Goal: Task Accomplishment & Management: Manage account settings

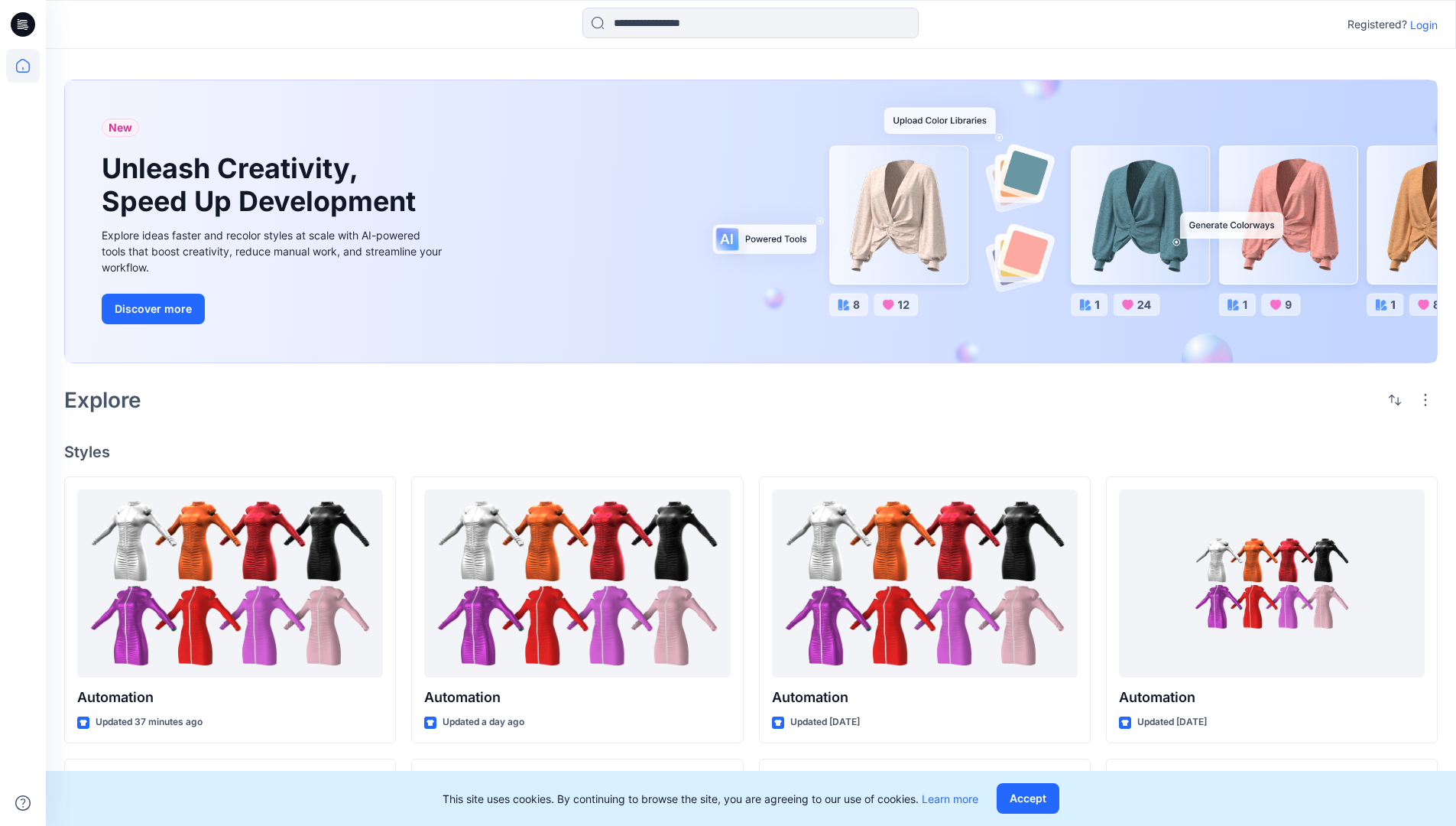
click at [1420, 24] on p "Login" at bounding box center [1424, 25] width 28 height 16
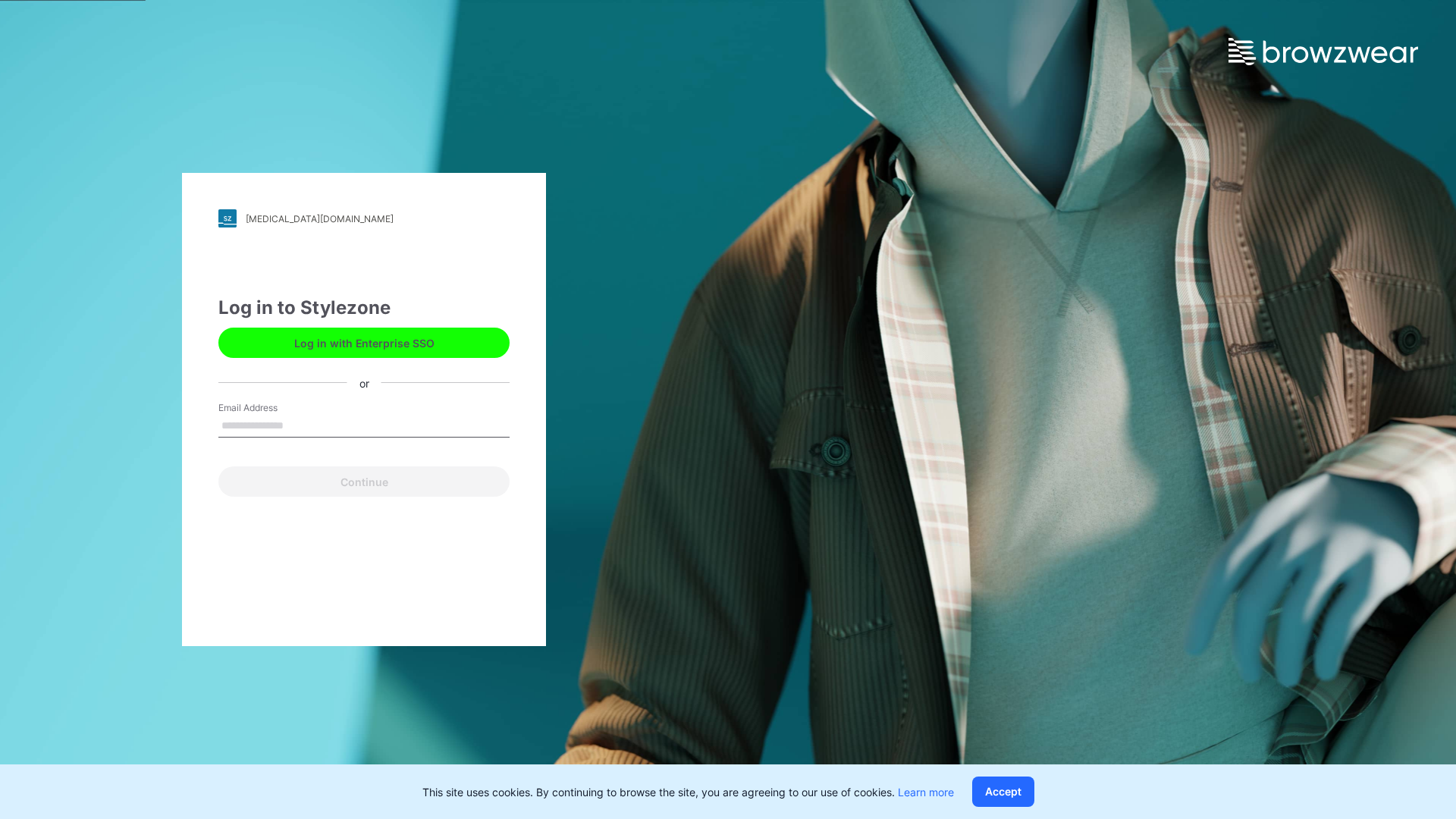
click at [299, 425] on input "Email Address" at bounding box center [364, 426] width 291 height 23
type input "**********"
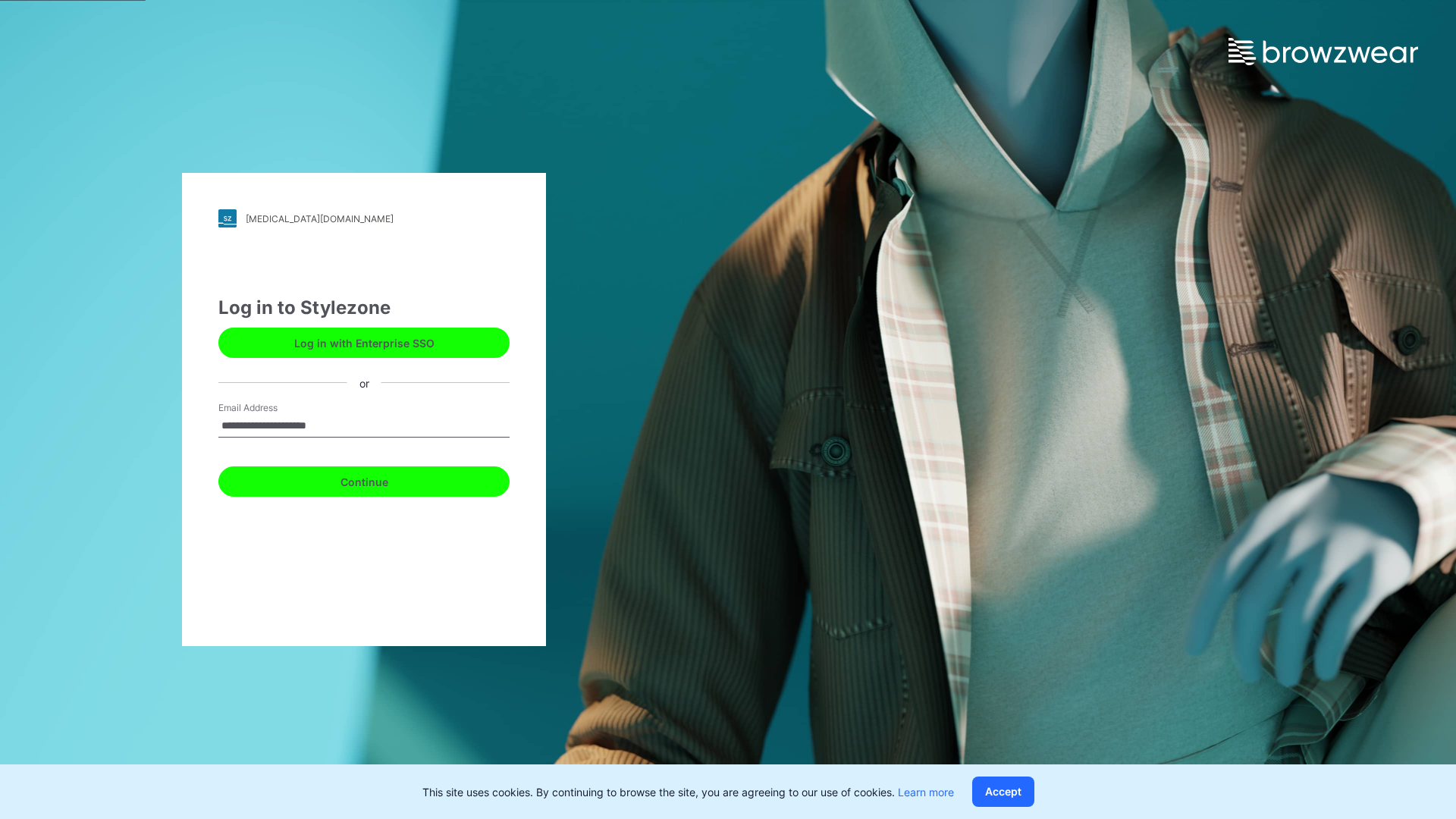
click at [381, 480] on button "Continue" at bounding box center [364, 481] width 291 height 30
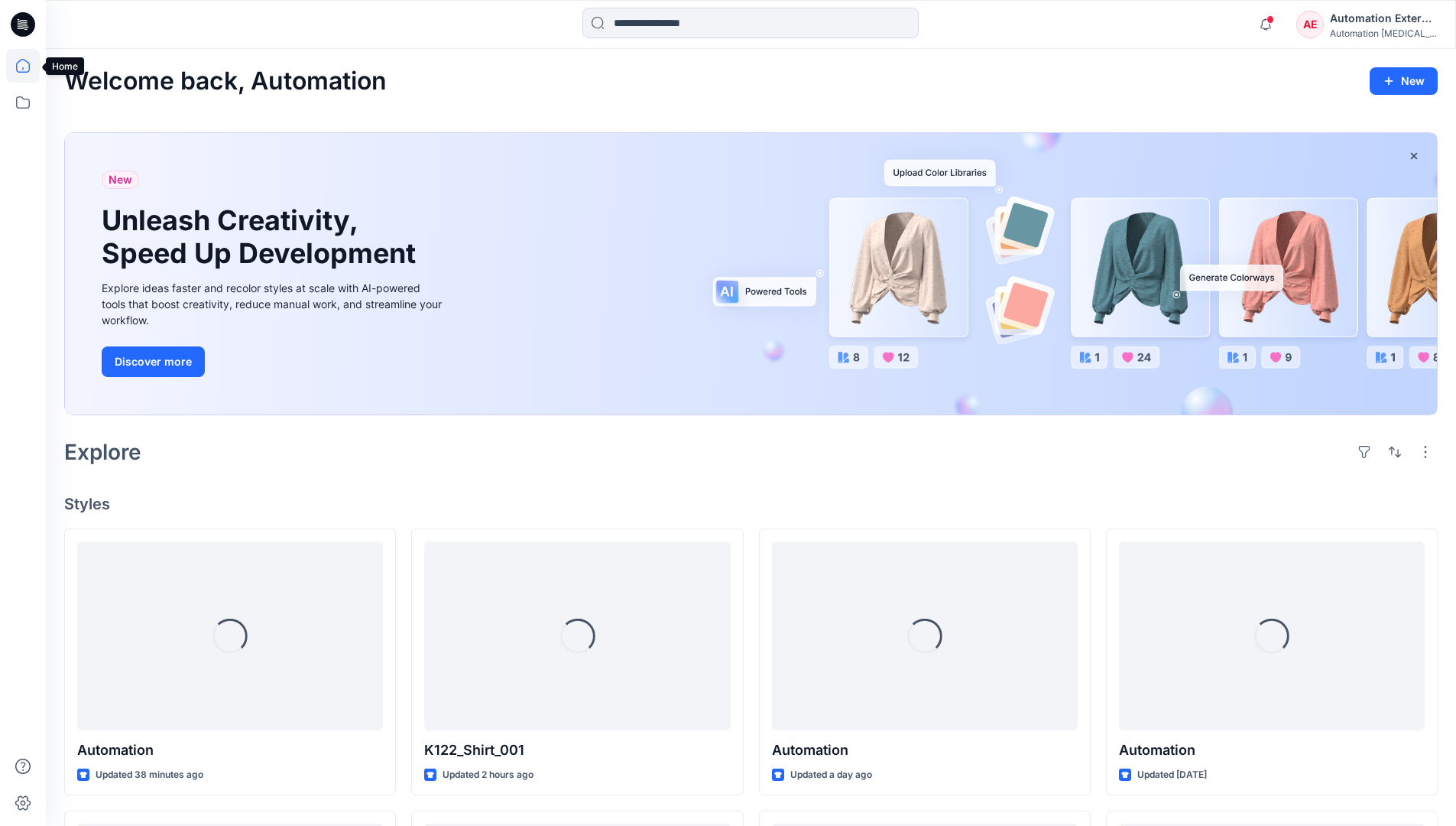
click at [29, 65] on icon at bounding box center [22, 65] width 13 height 13
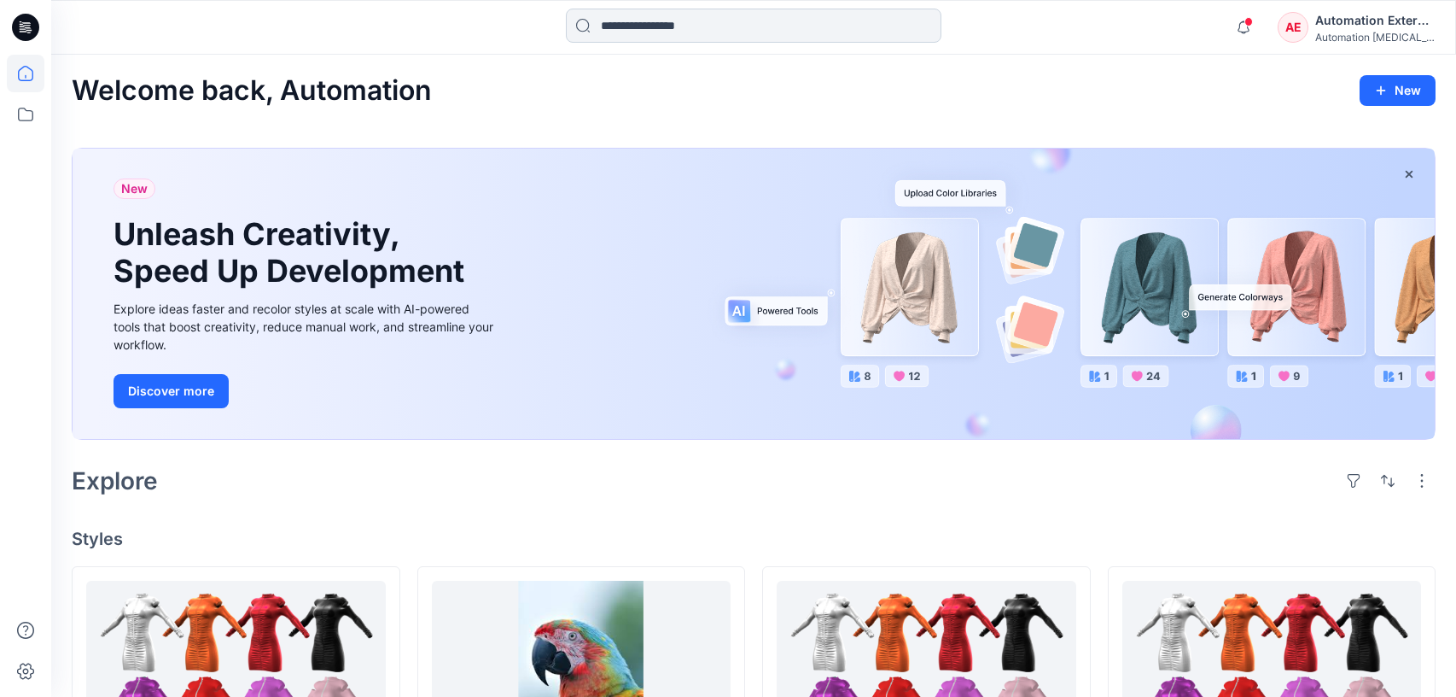
click at [666, 34] on input at bounding box center [754, 26] width 376 height 34
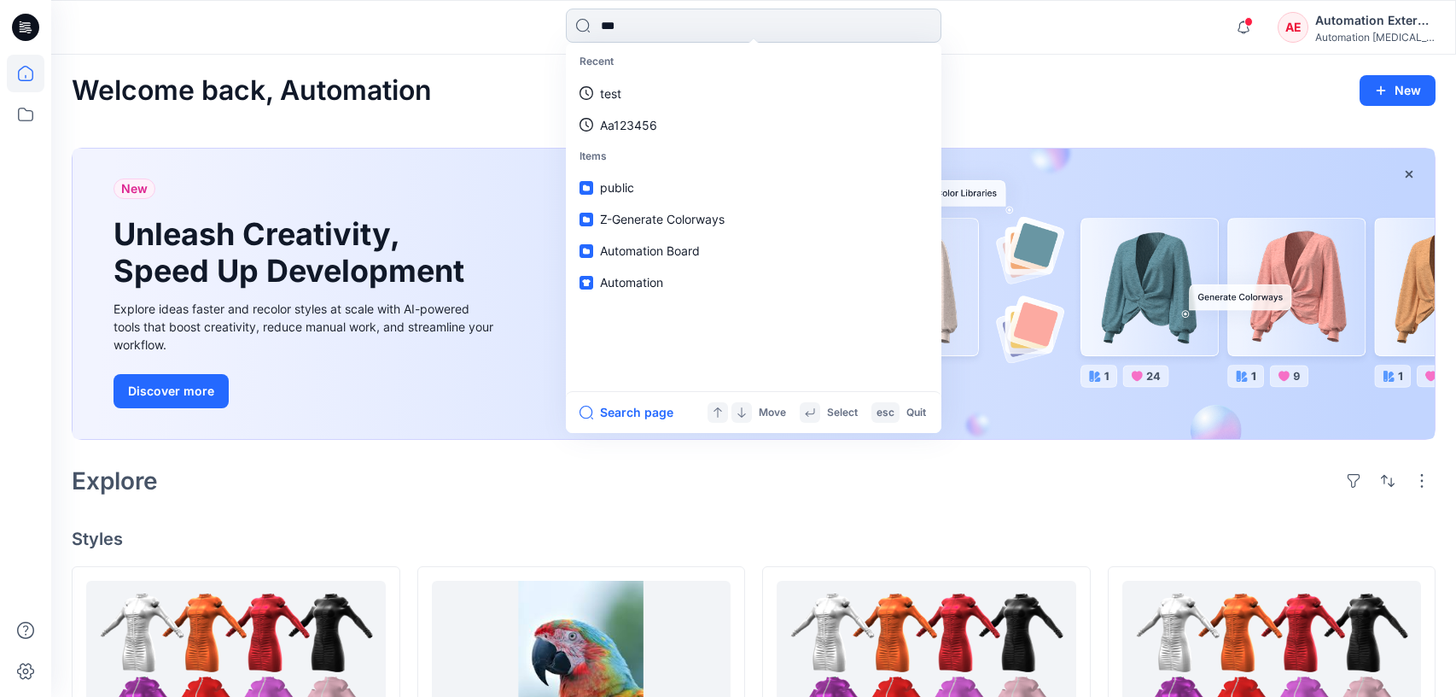
type input "****"
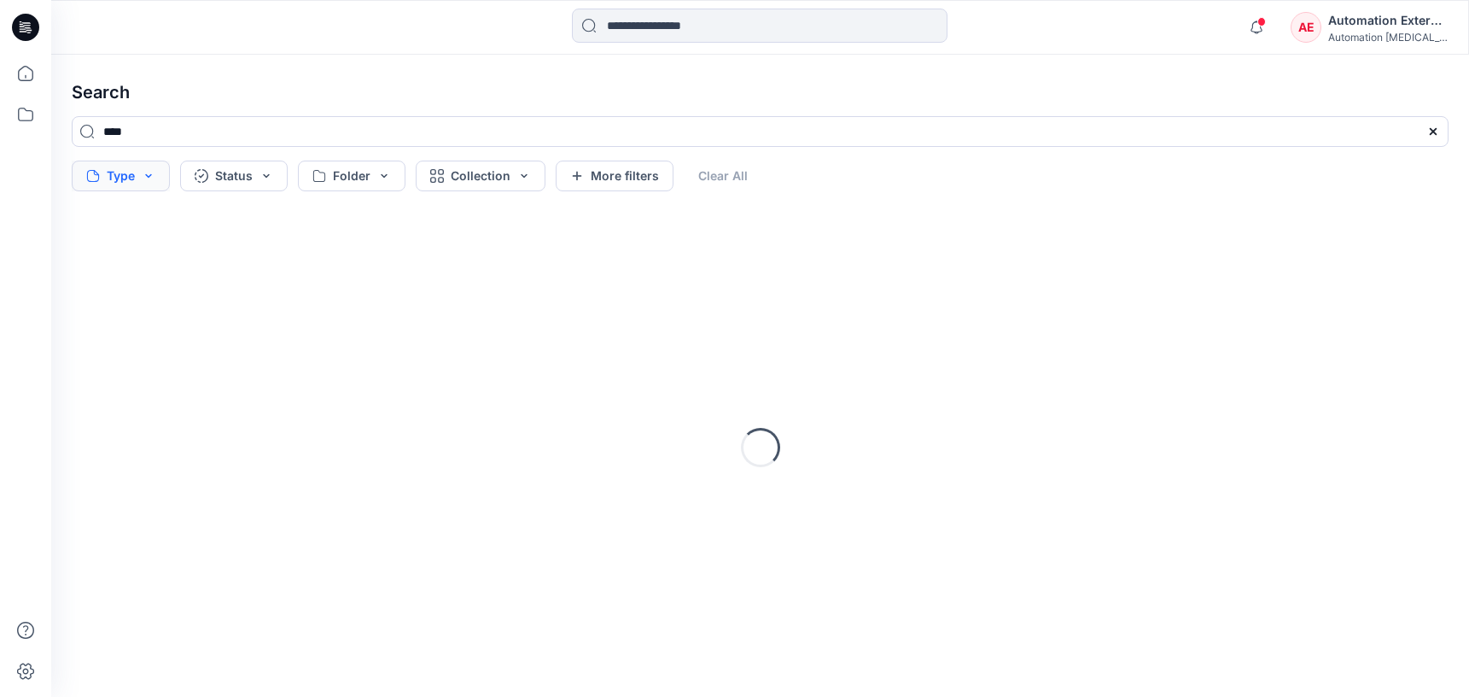
click at [128, 179] on button "Type" at bounding box center [121, 175] width 98 height 31
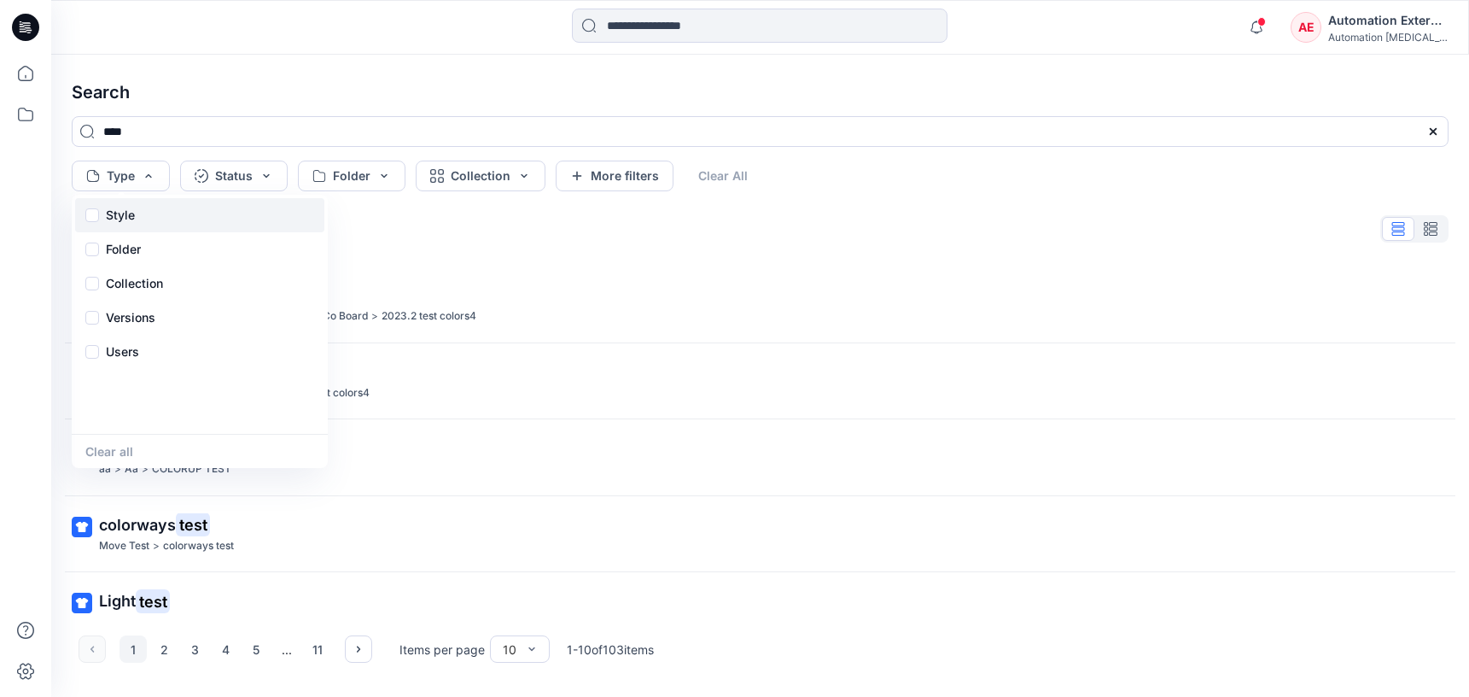
click at [125, 220] on p "Style" at bounding box center [120, 215] width 29 height 20
click at [146, 254] on div "Folder" at bounding box center [199, 249] width 249 height 34
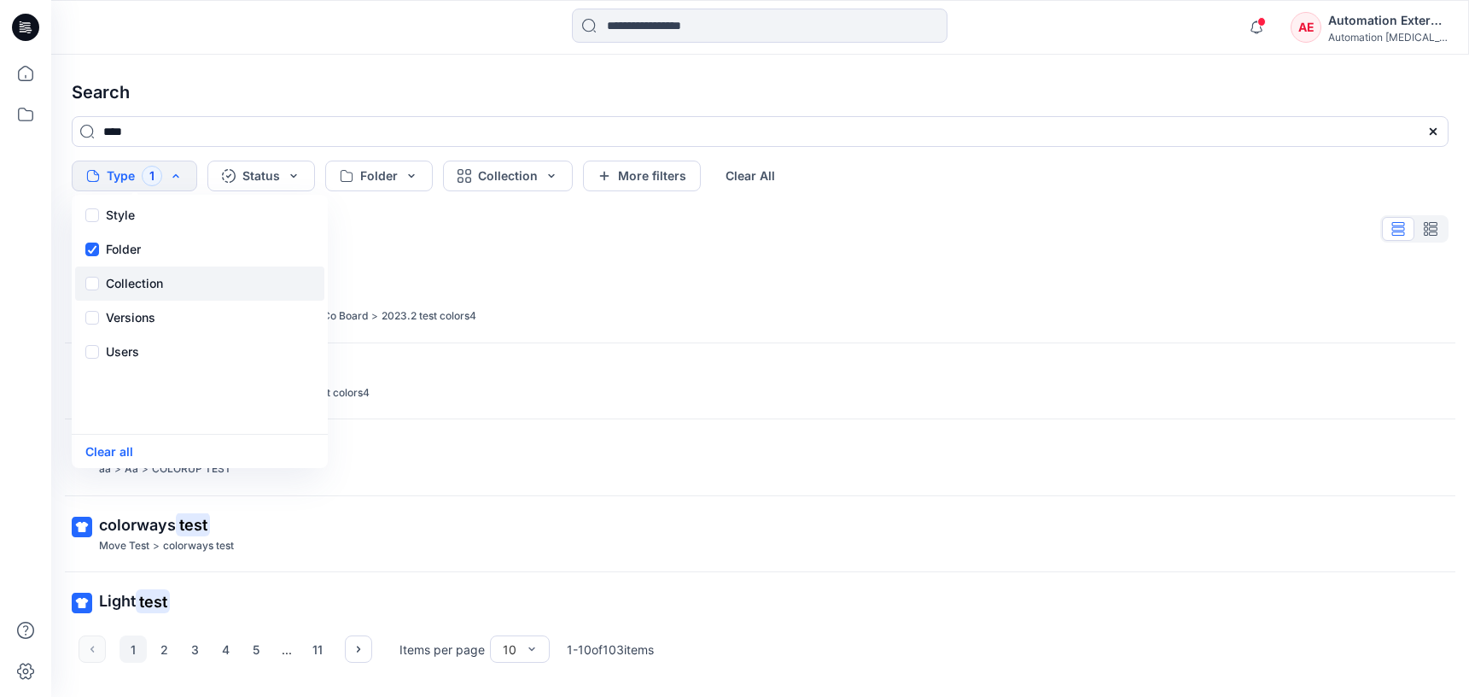
click at [148, 276] on p "Collection" at bounding box center [134, 283] width 57 height 20
click at [153, 312] on p "Versions" at bounding box center [131, 317] width 50 height 20
click at [140, 359] on div "Users" at bounding box center [199, 352] width 249 height 34
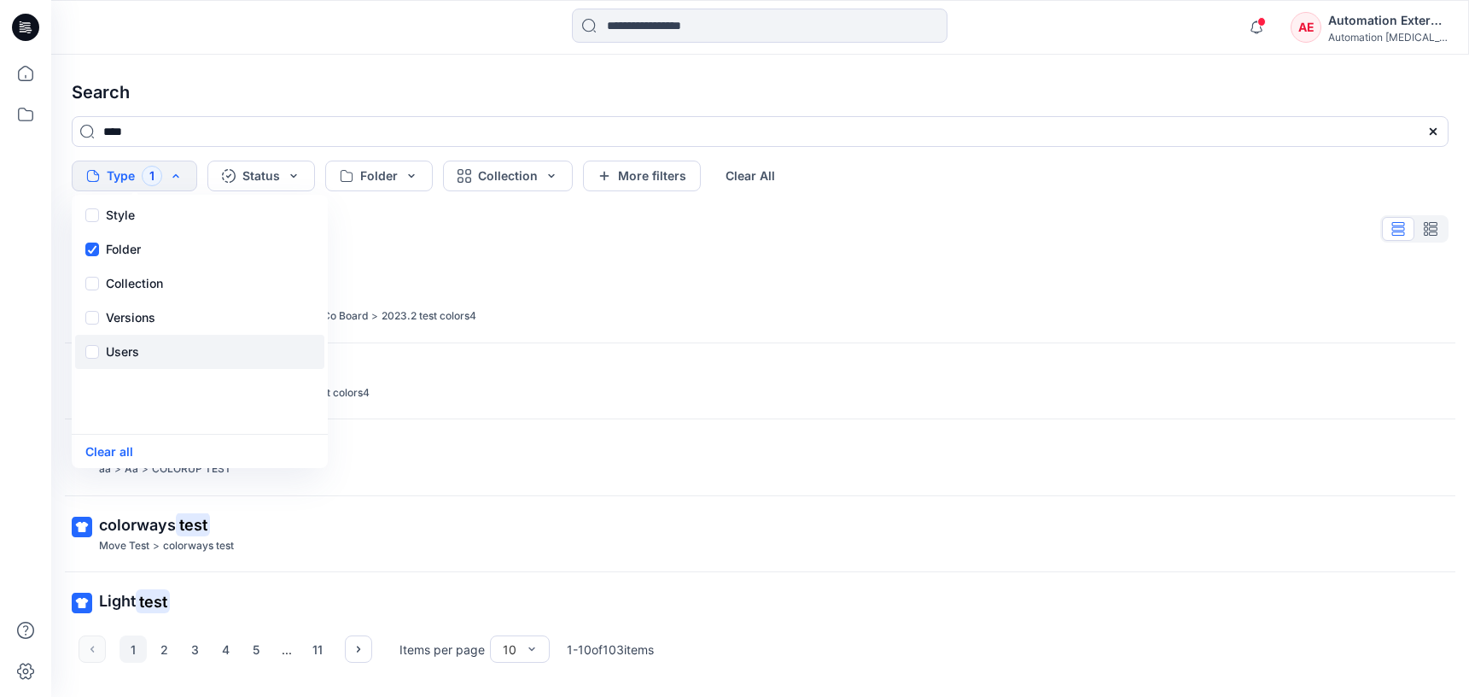
click at [140, 359] on div "Users" at bounding box center [199, 352] width 249 height 34
click at [274, 184] on button "Status" at bounding box center [261, 175] width 108 height 31
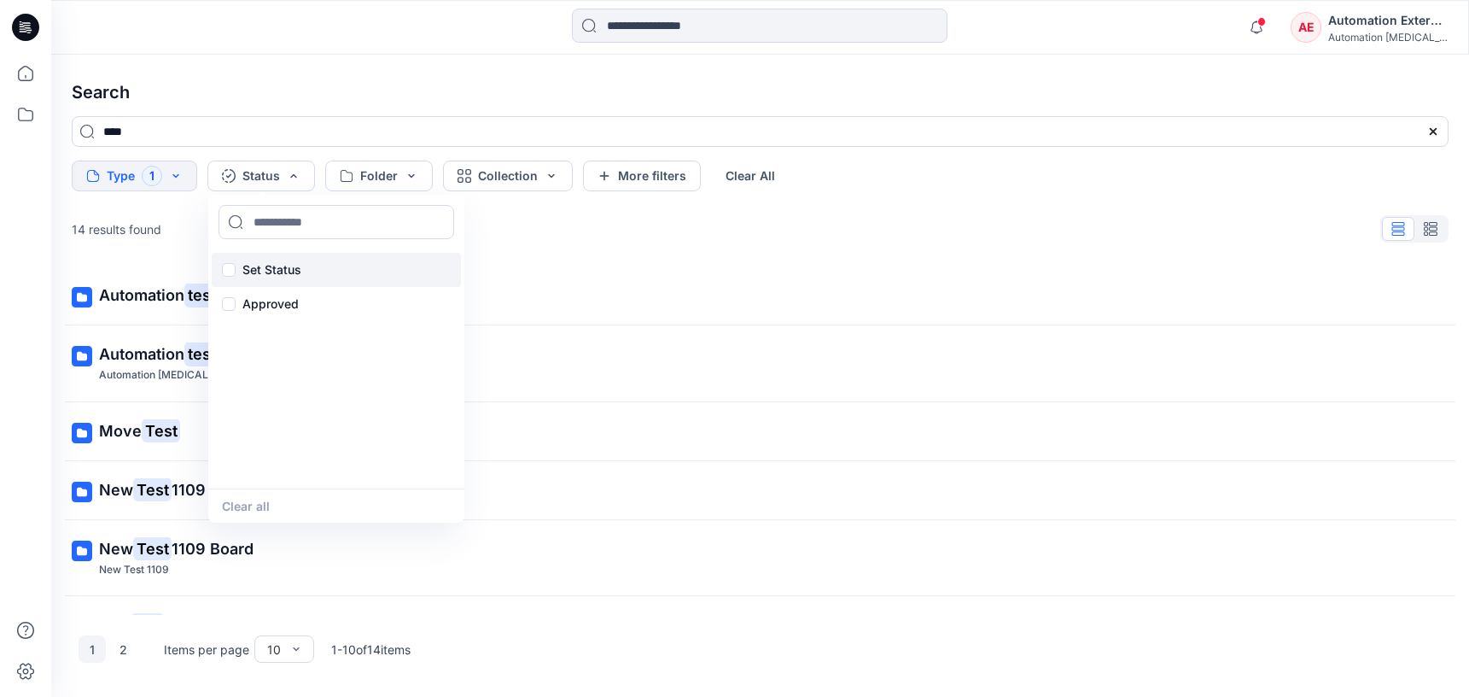
click at [275, 265] on p "Set Status" at bounding box center [271, 270] width 59 height 20
click at [288, 223] on input at bounding box center [337, 222] width 236 height 34
type input "**********"
click at [271, 267] on p "Set Status" at bounding box center [271, 270] width 59 height 20
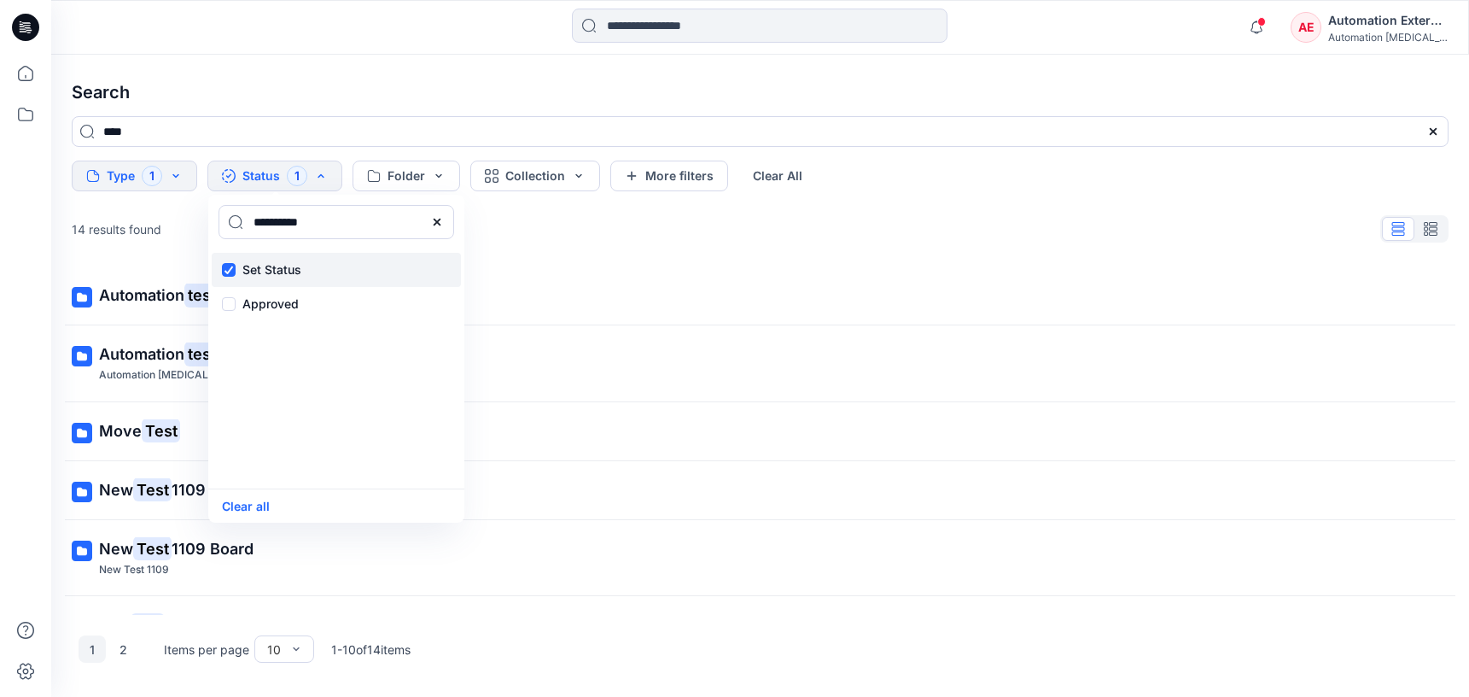
click at [271, 267] on p "Set Status" at bounding box center [271, 270] width 59 height 20
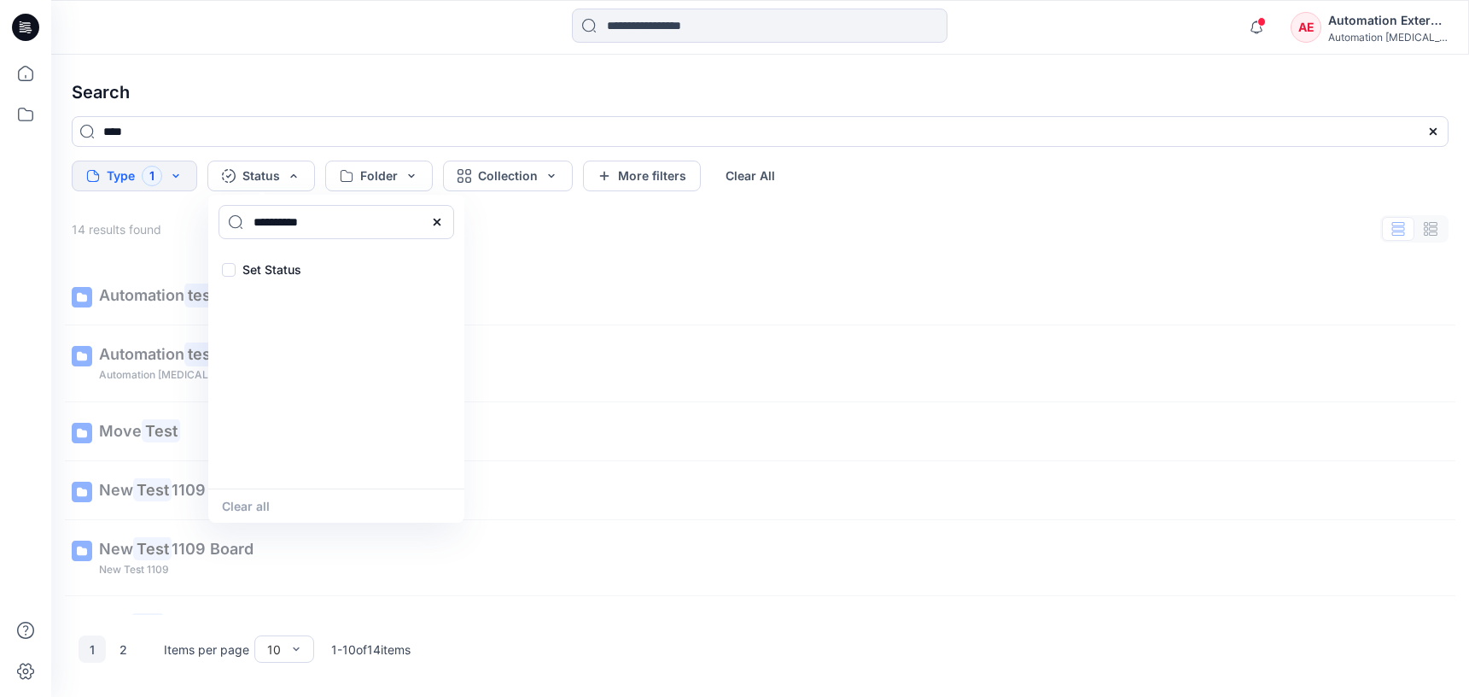
click at [441, 225] on icon at bounding box center [437, 222] width 14 height 14
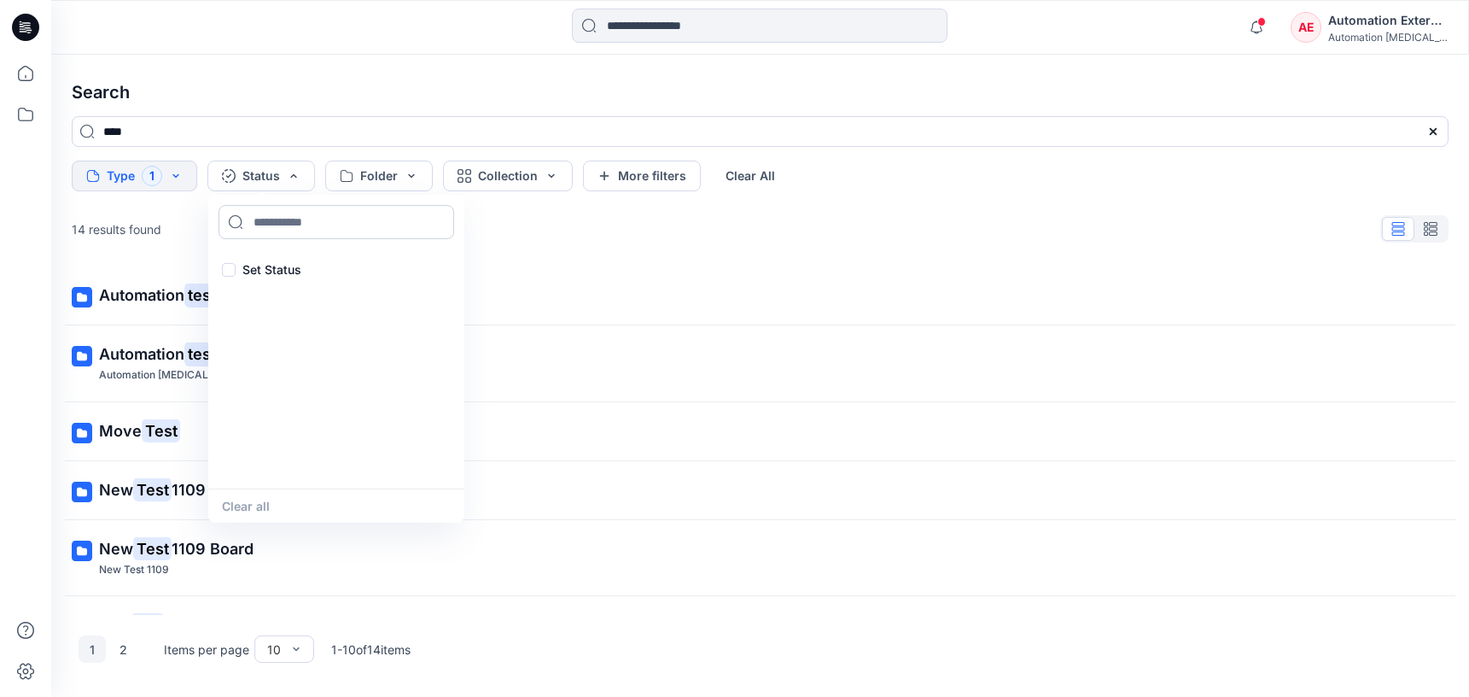
click at [371, 227] on input at bounding box center [337, 222] width 236 height 34
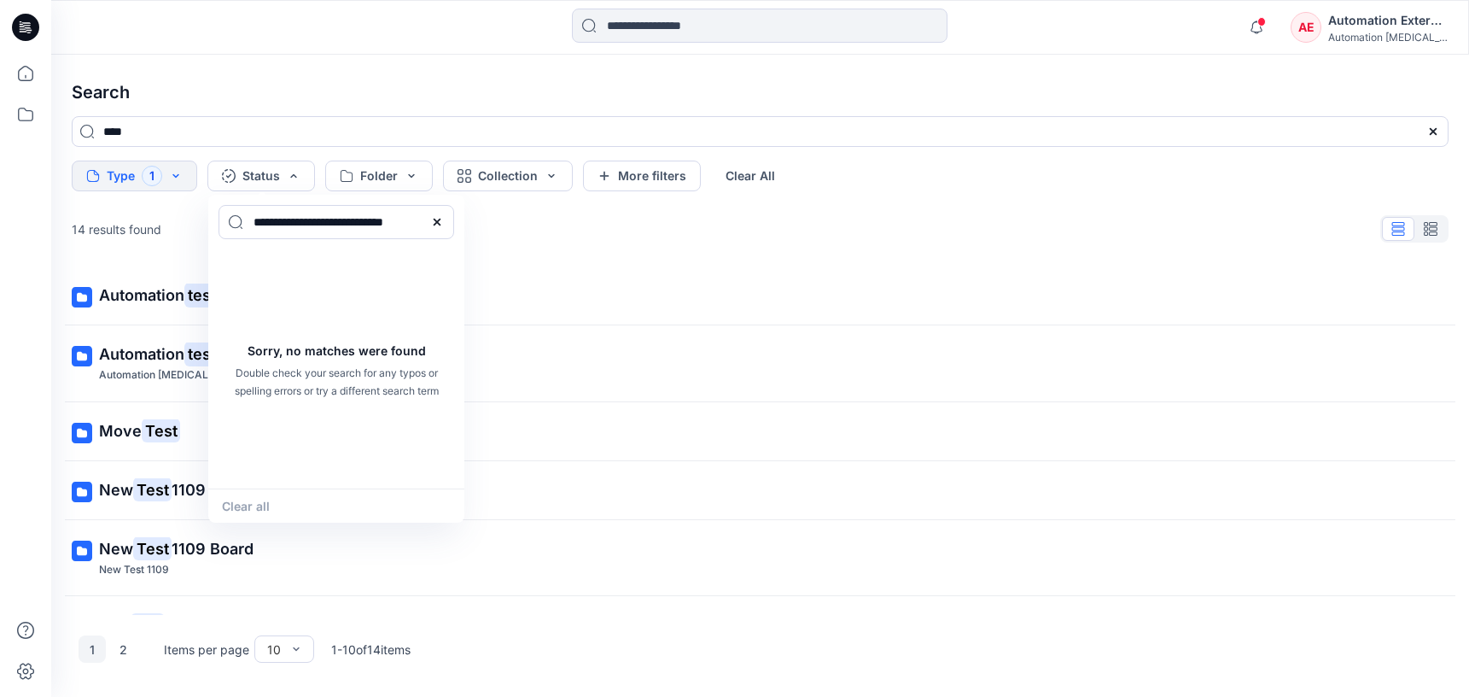
type input "**********"
click at [264, 500] on div "Clear all" at bounding box center [336, 505] width 256 height 34
click at [442, 222] on icon at bounding box center [437, 222] width 14 height 14
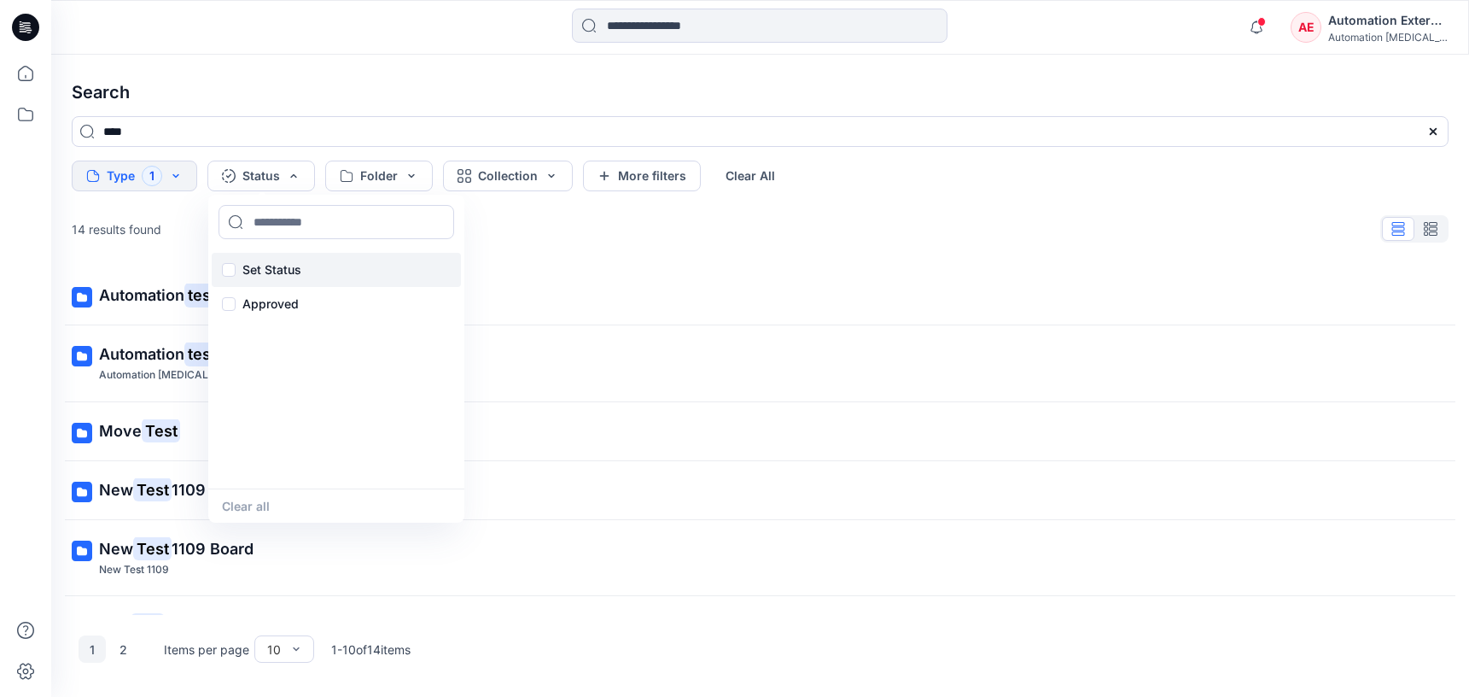
click at [277, 266] on p "Set Status" at bounding box center [271, 270] width 59 height 20
click at [263, 507] on button "Clear all" at bounding box center [246, 506] width 48 height 20
click at [392, 176] on button "Folder" at bounding box center [379, 175] width 108 height 31
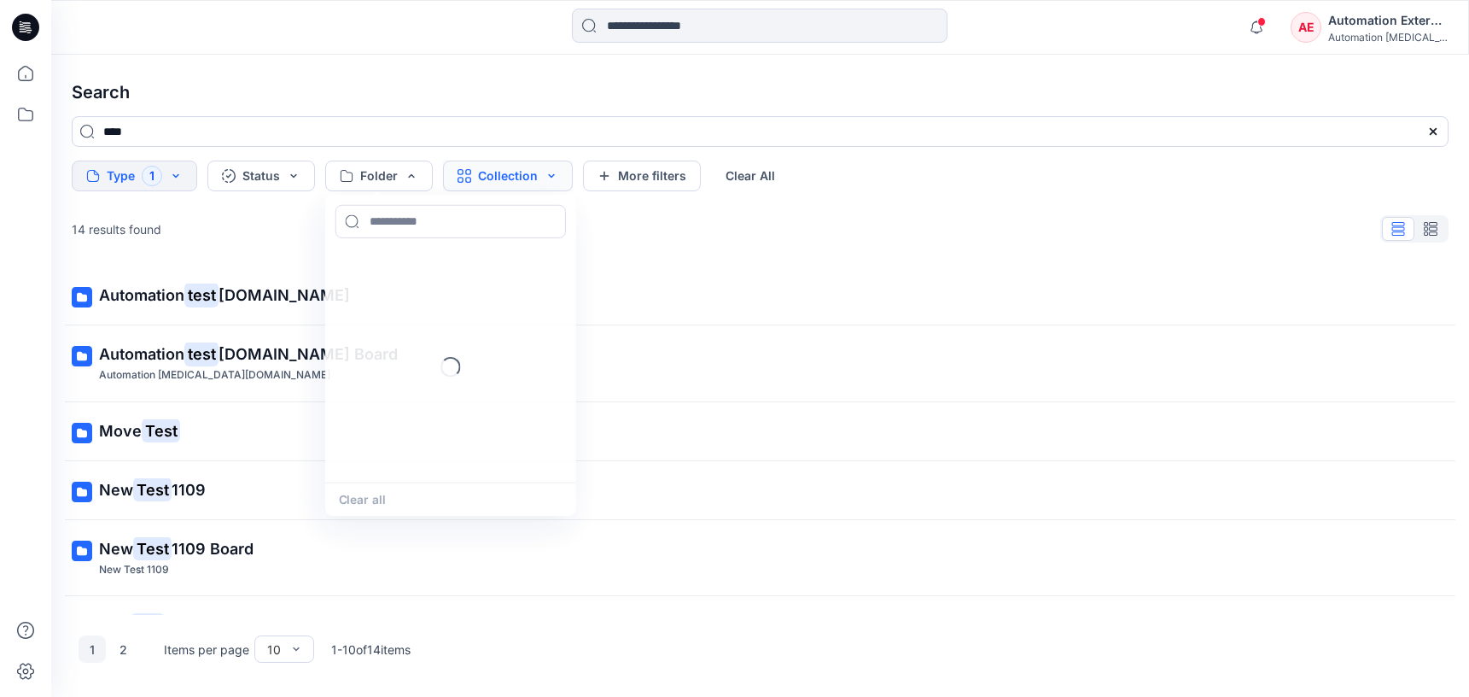
click at [488, 181] on button "Collection" at bounding box center [508, 175] width 130 height 31
click at [679, 172] on button "More filters" at bounding box center [642, 175] width 118 height 31
click at [746, 172] on button "Metadata" at bounding box center [789, 175] width 125 height 31
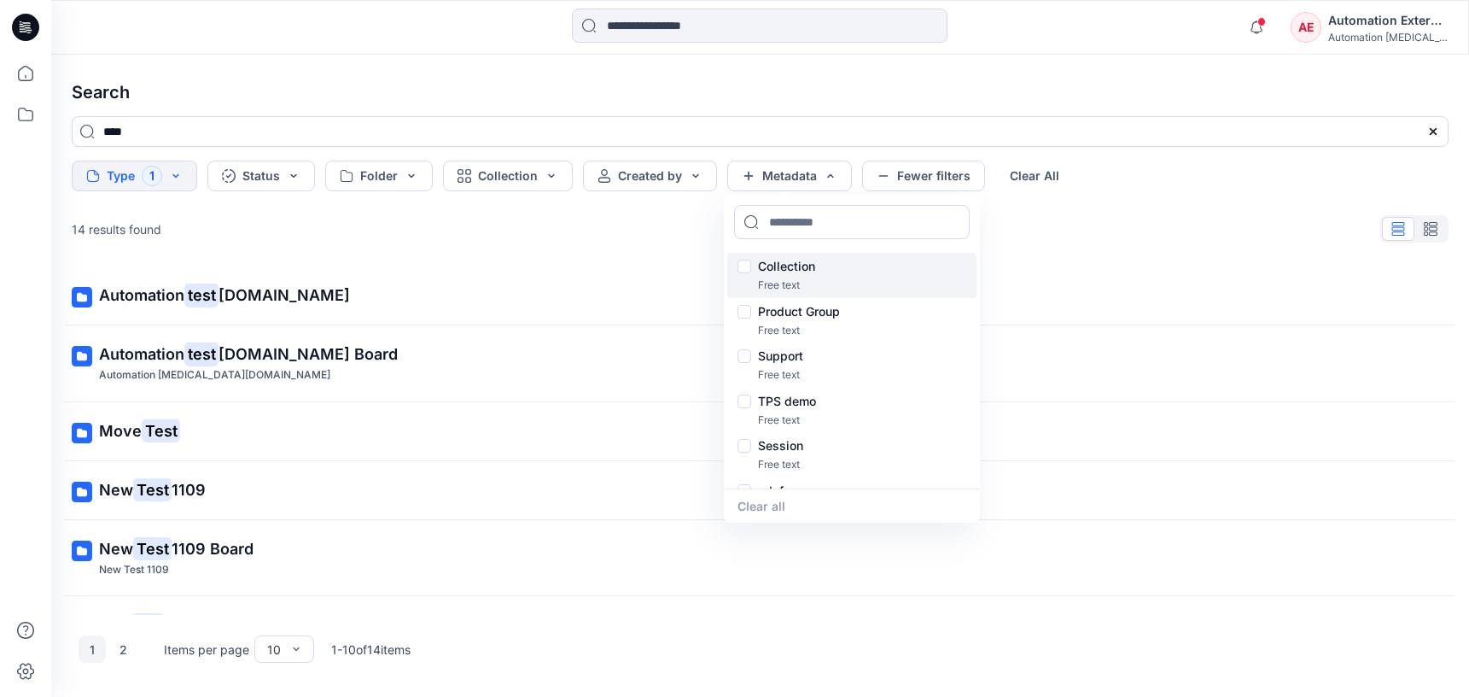
click at [793, 268] on p "Collection" at bounding box center [786, 266] width 57 height 20
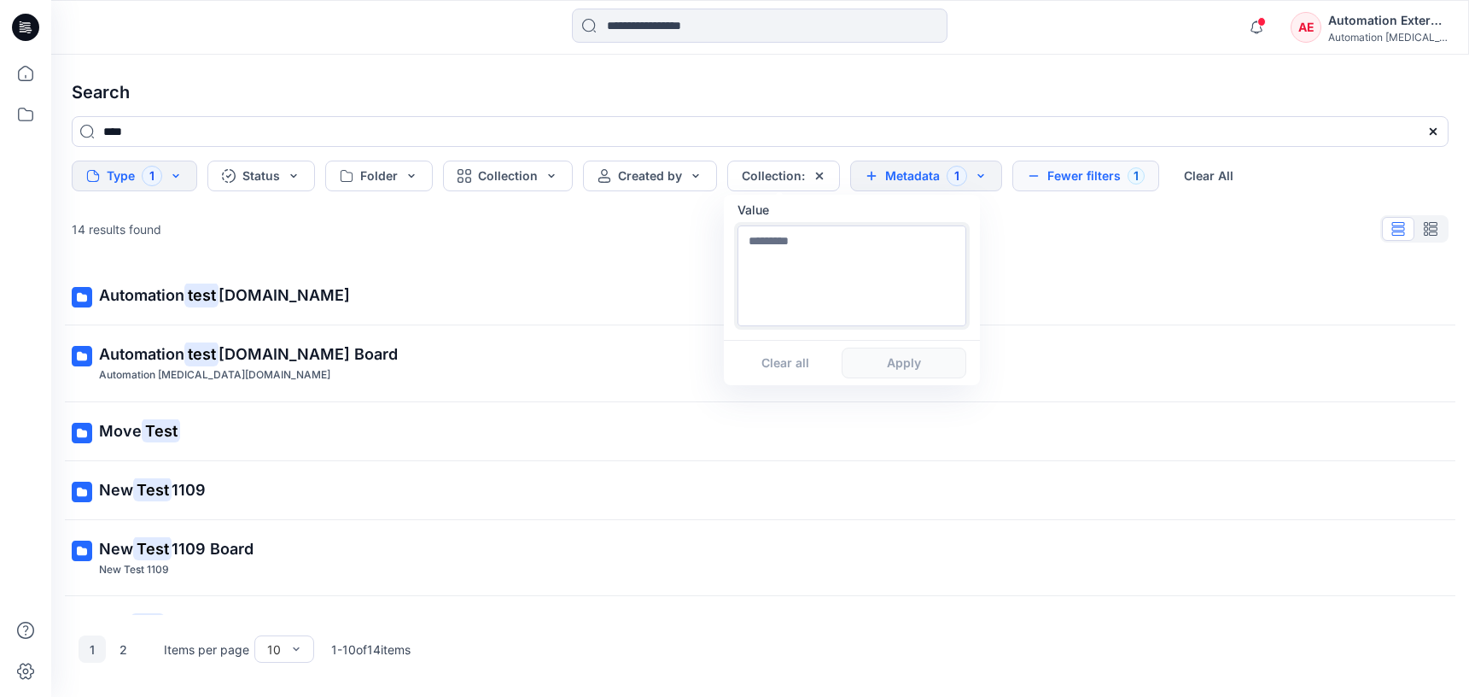
click at [793, 296] on textarea at bounding box center [852, 275] width 229 height 101
type textarea "**********"
click at [902, 372] on button "Apply" at bounding box center [904, 362] width 125 height 31
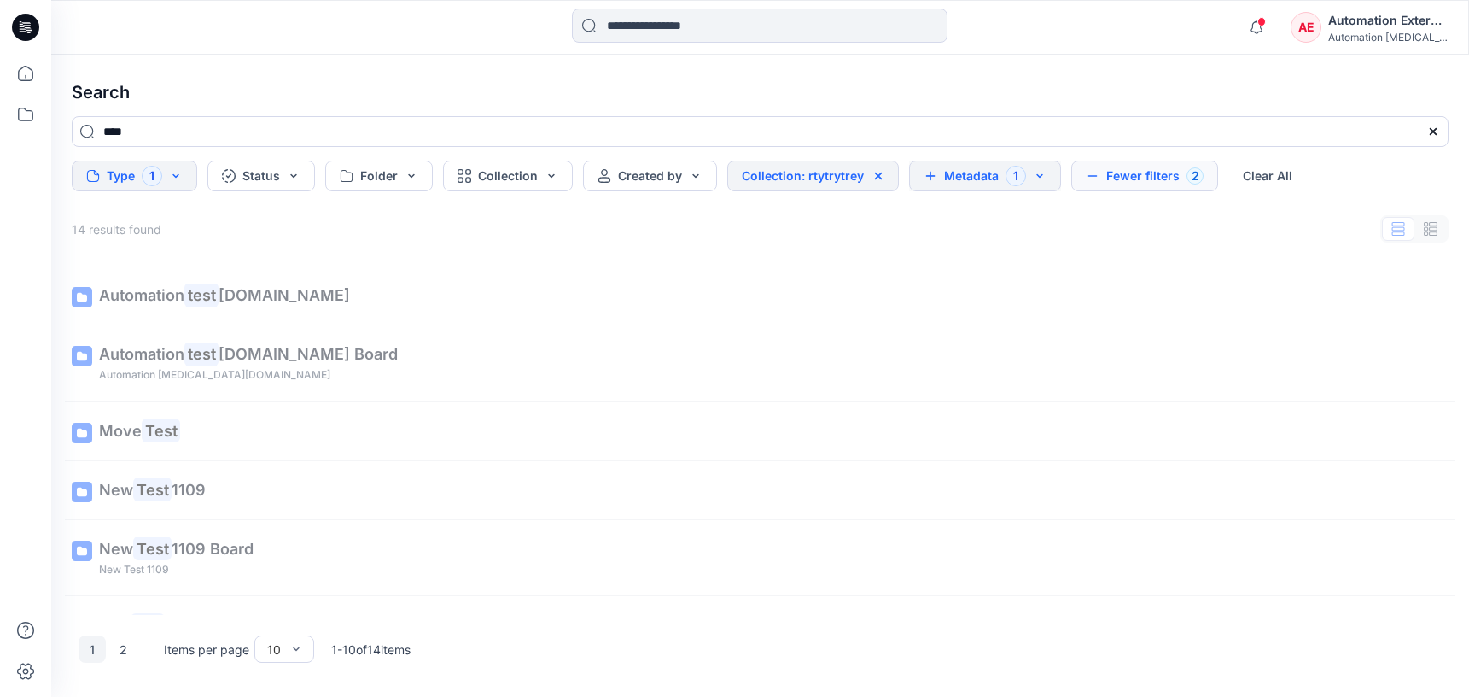
click at [980, 179] on button "Metadata 1" at bounding box center [985, 175] width 152 height 31
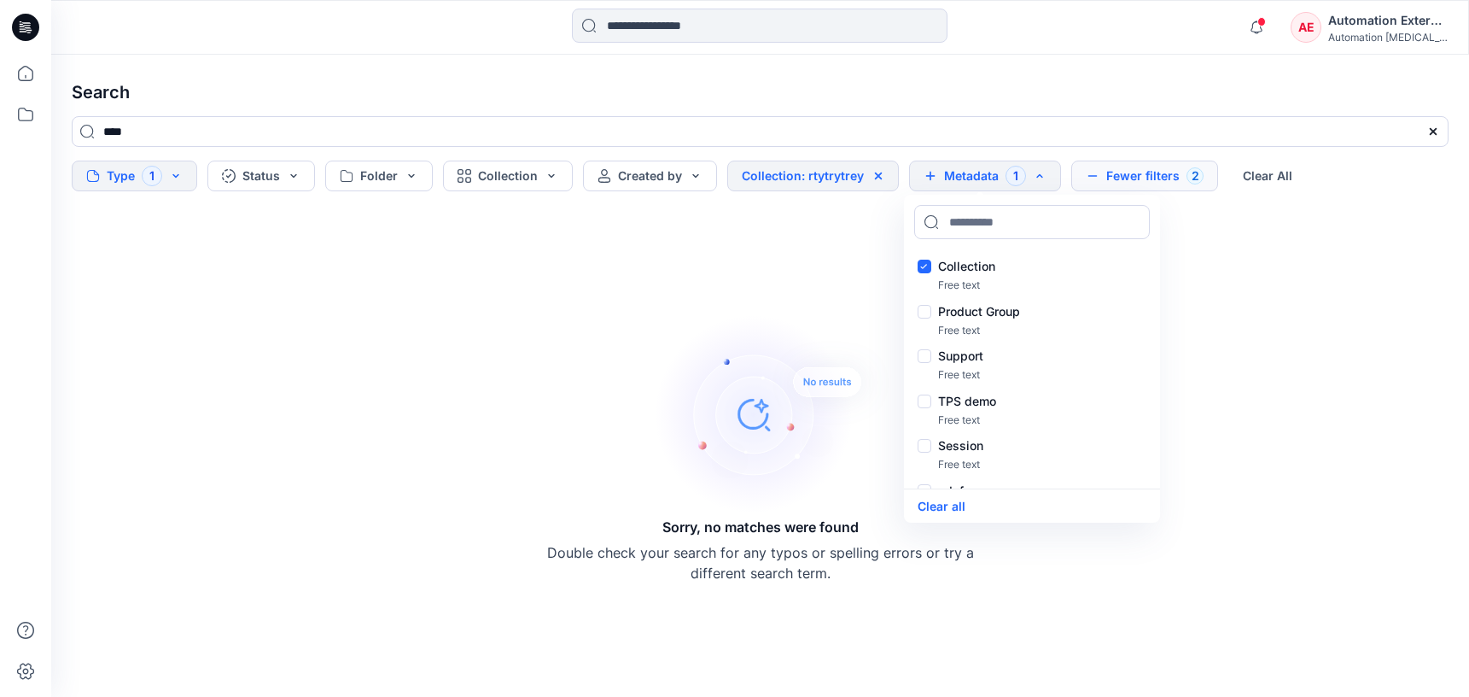
click at [1139, 171] on button "Fewer filters 2" at bounding box center [1144, 175] width 147 height 31
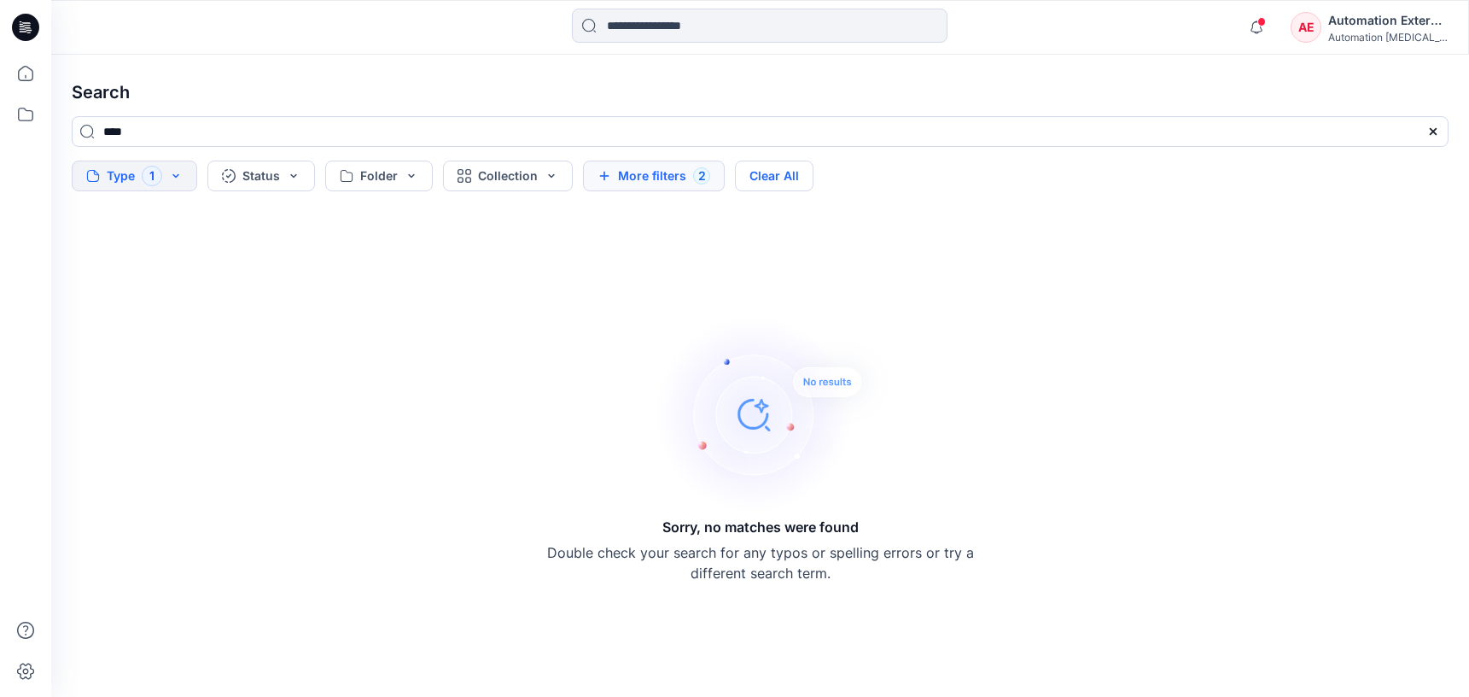
click at [800, 179] on button "Clear All" at bounding box center [774, 175] width 79 height 31
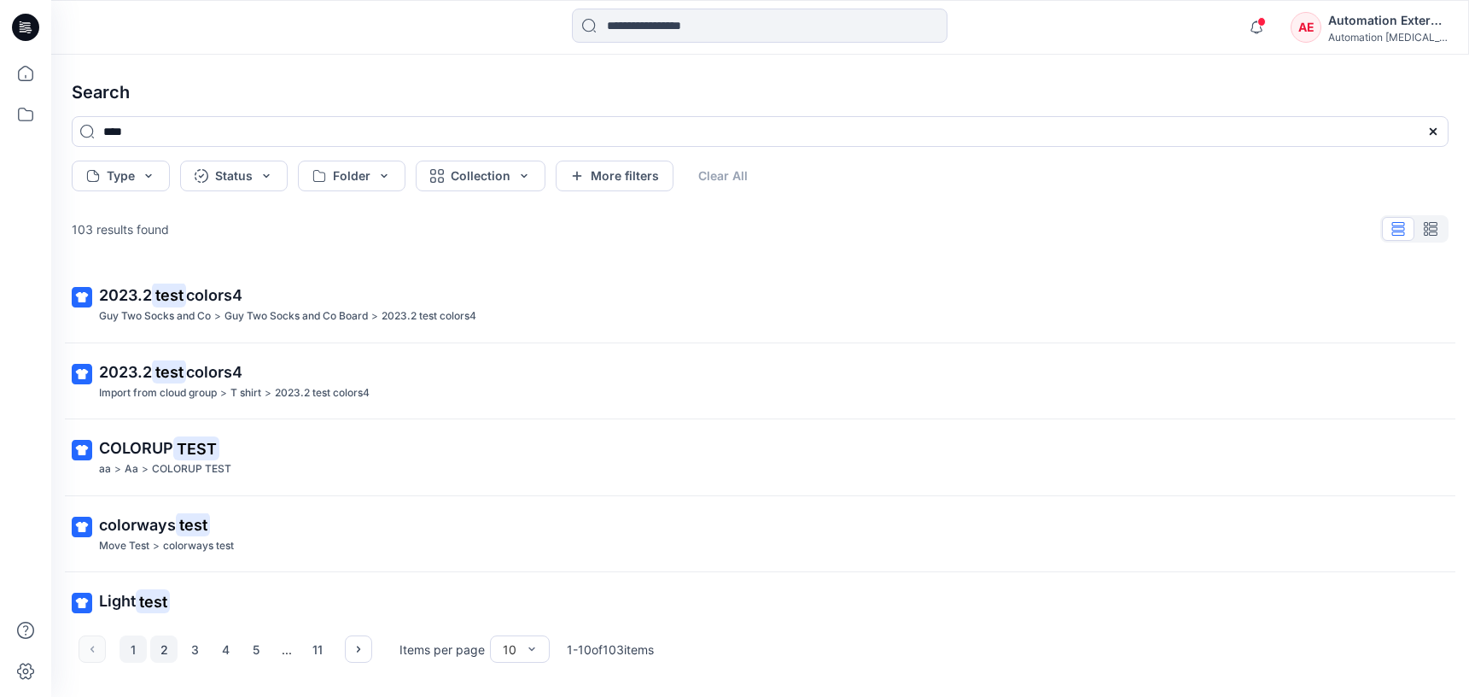
click at [159, 651] on button "2" at bounding box center [163, 648] width 27 height 27
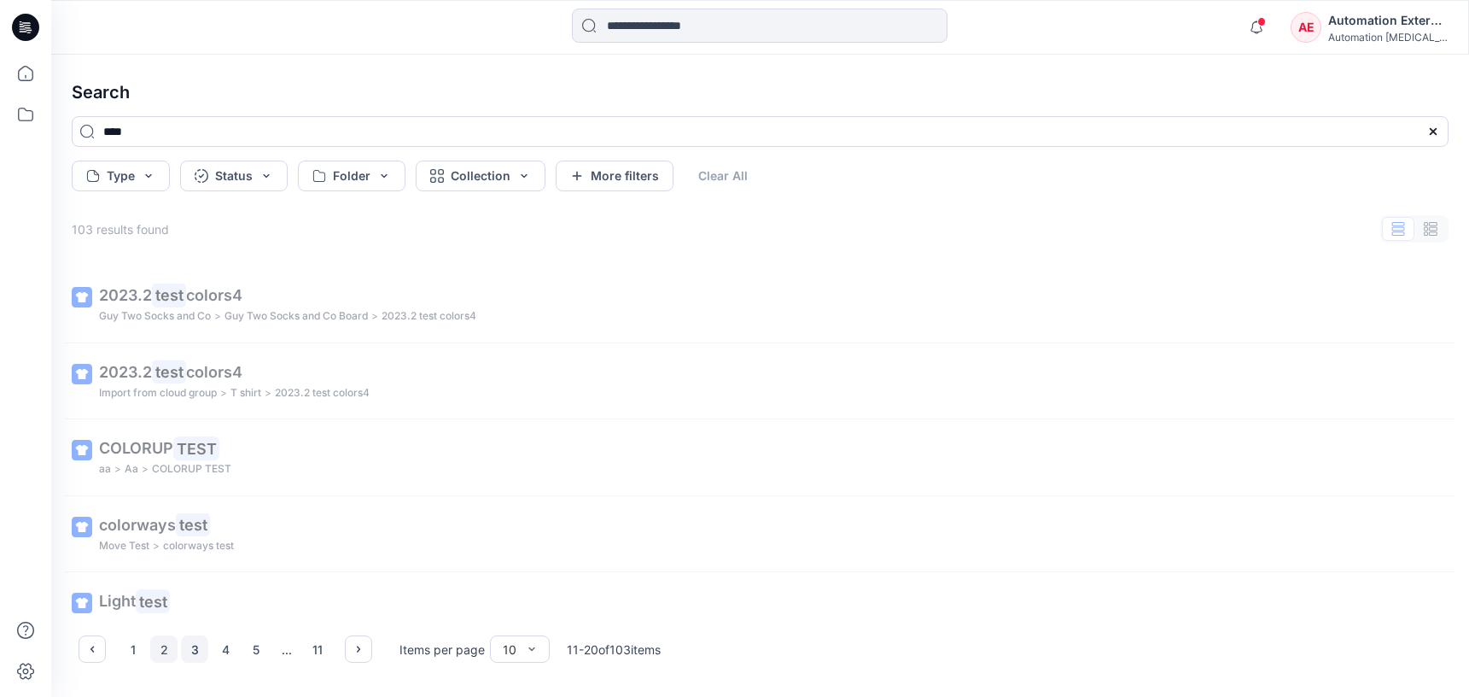
click at [198, 651] on button "3" at bounding box center [194, 648] width 27 height 27
click at [357, 648] on icon "button" at bounding box center [359, 649] width 14 height 14
click at [103, 649] on button "button" at bounding box center [92, 648] width 27 height 27
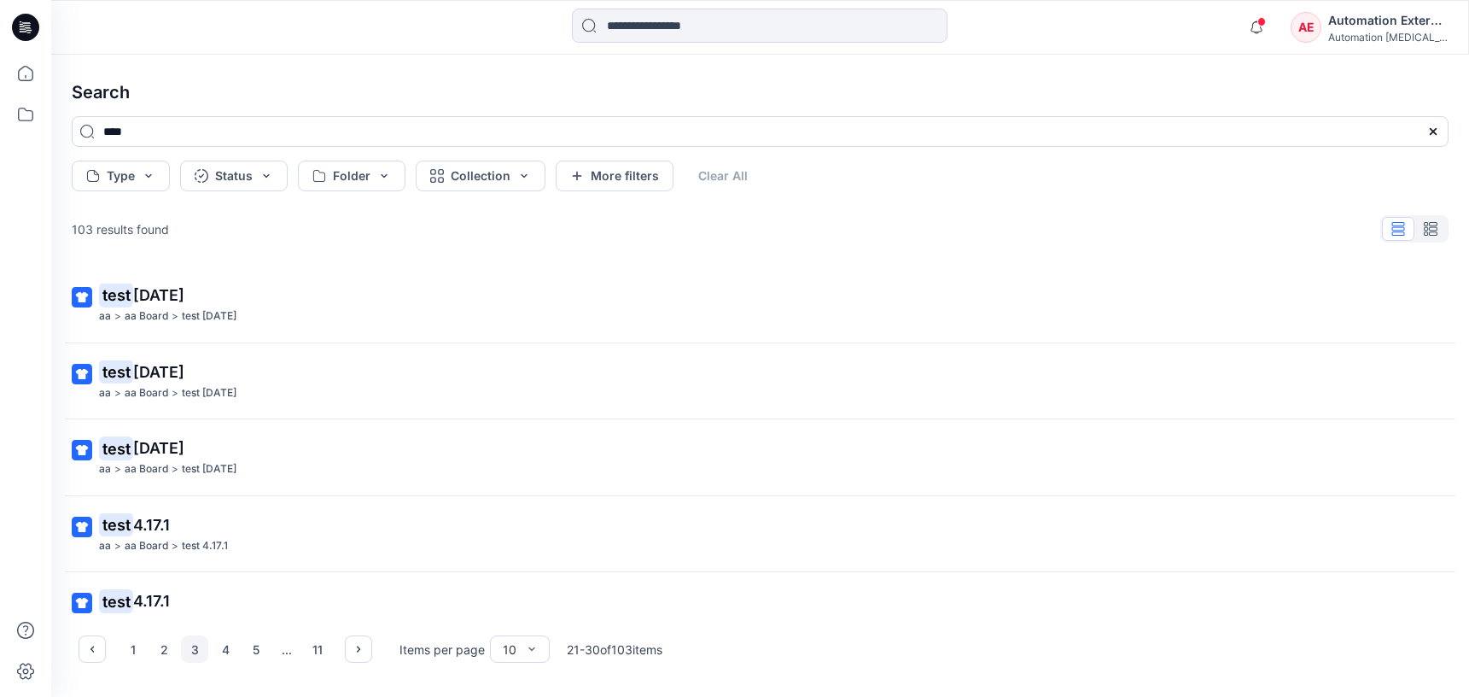
click at [1389, 26] on div "Automation External" at bounding box center [1388, 20] width 120 height 20
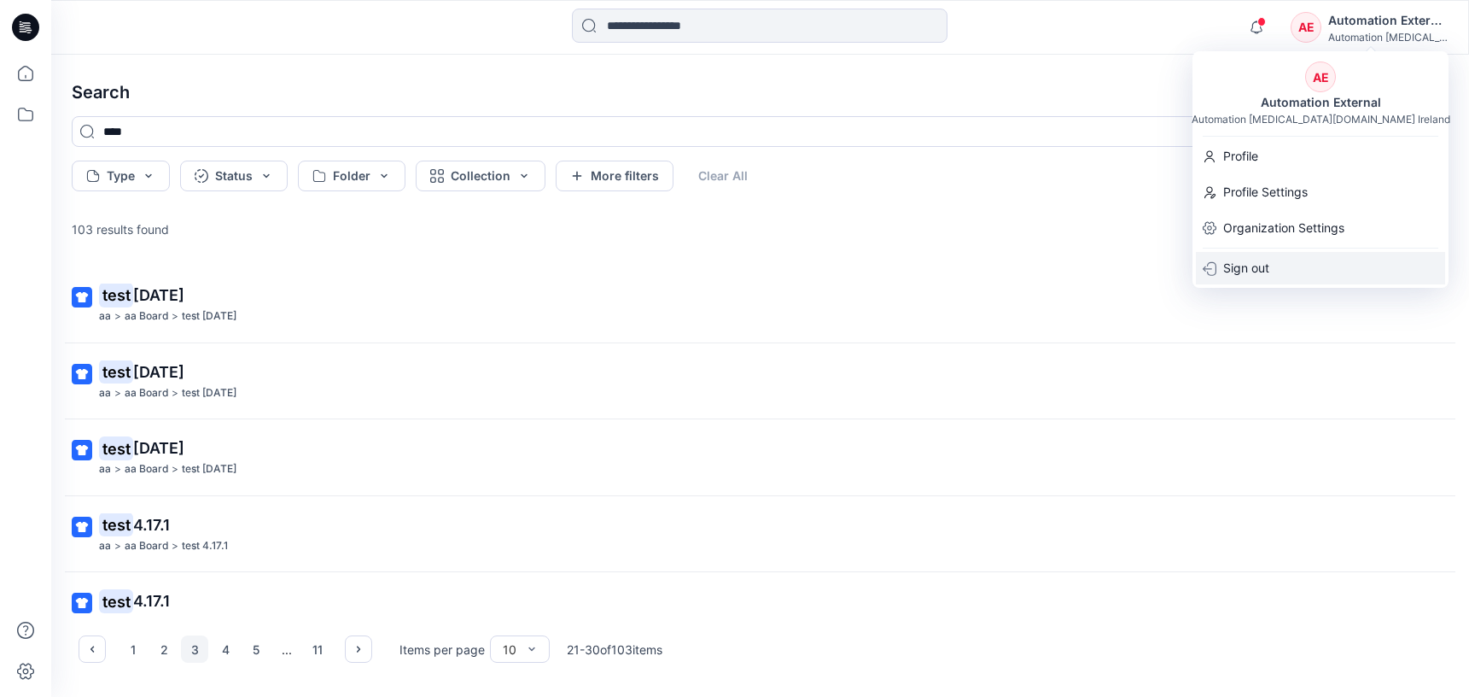
click at [1279, 266] on div "Sign out" at bounding box center [1320, 268] width 249 height 32
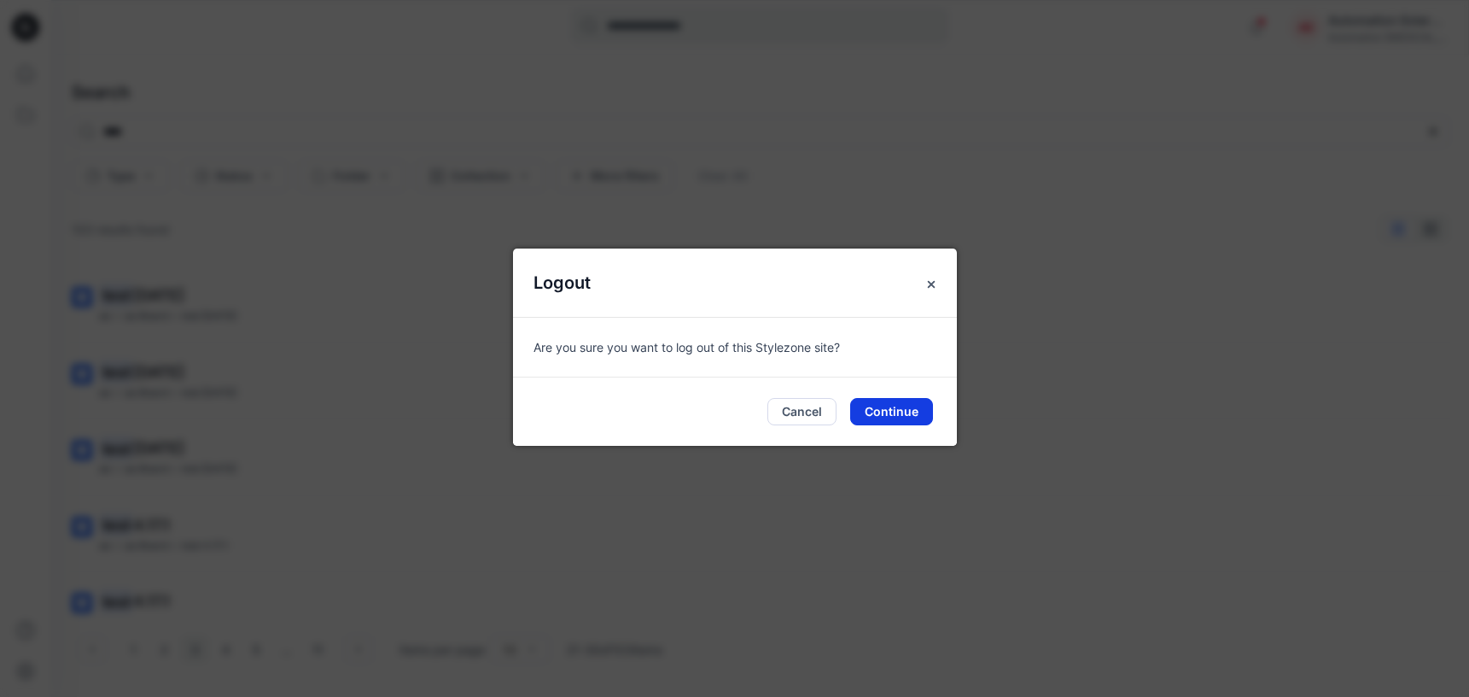
click at [902, 405] on button "Continue" at bounding box center [891, 411] width 83 height 27
